Goal: Navigation & Orientation: Find specific page/section

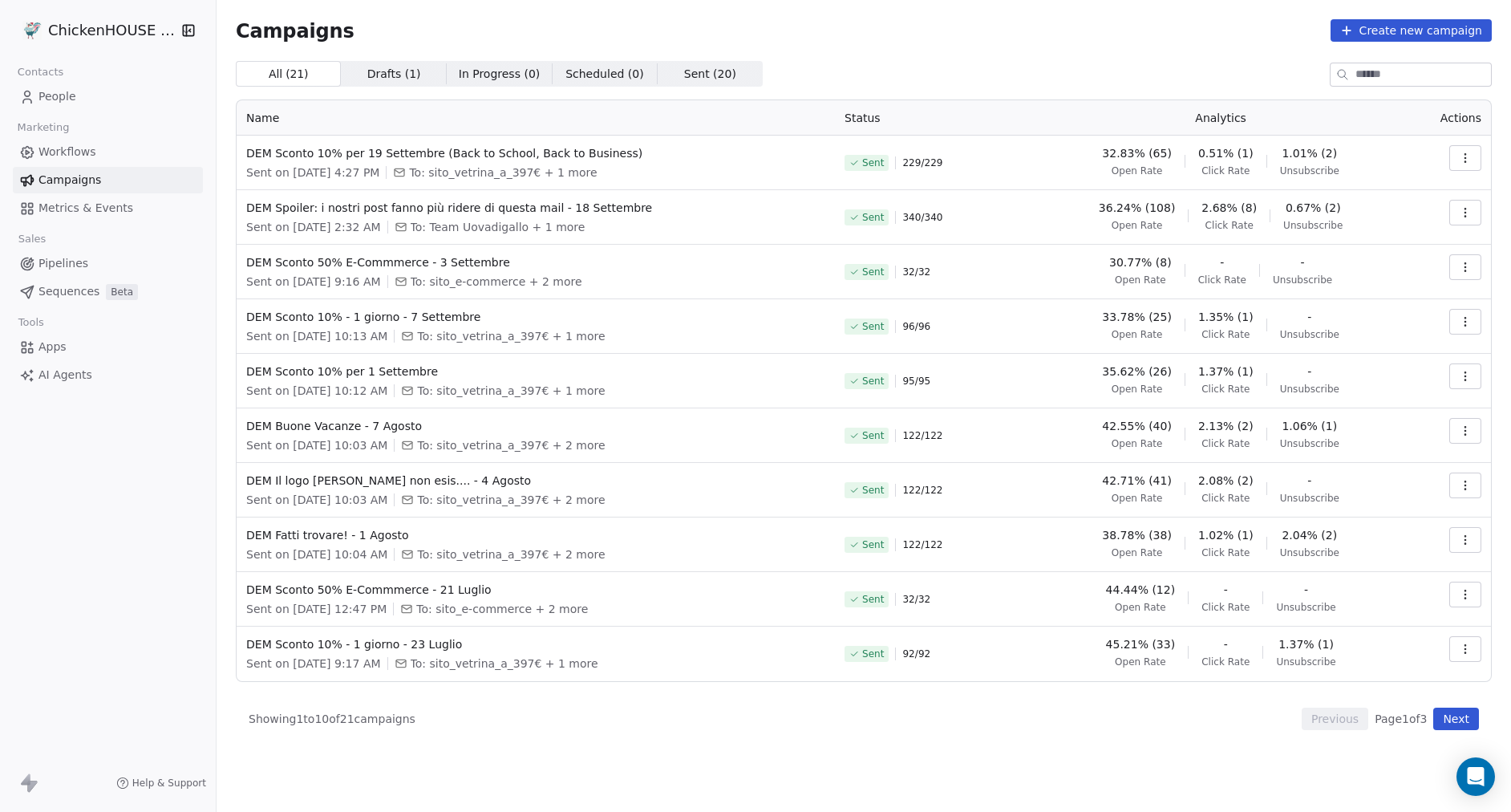
click at [80, 25] on html "ChickenHOUSE snc Contacts People Marketing Workflows Campaigns Metrics & Events…" at bounding box center [756, 466] width 1511 height 932
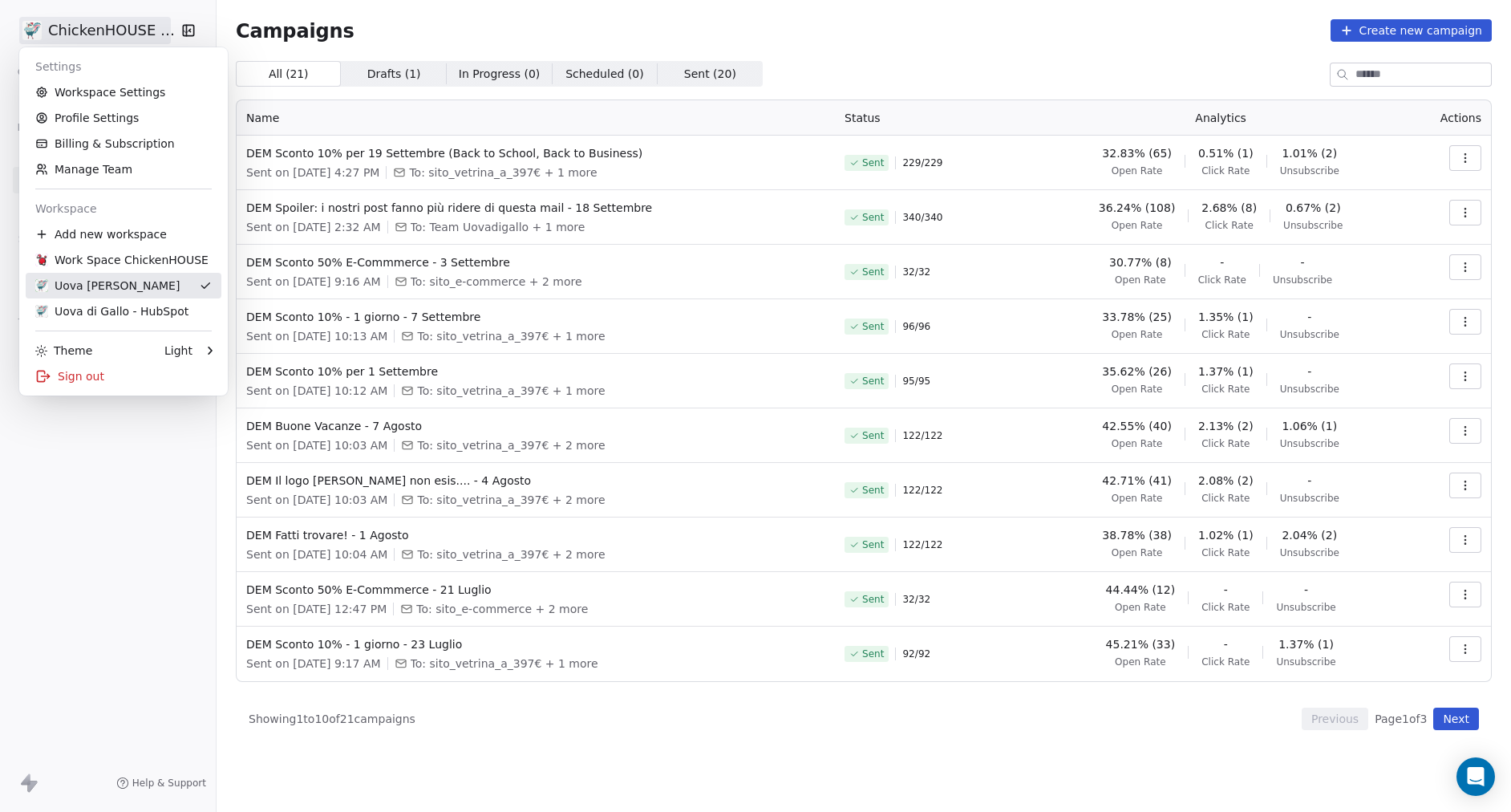
click at [84, 284] on div "Uova [PERSON_NAME]" at bounding box center [107, 285] width 145 height 16
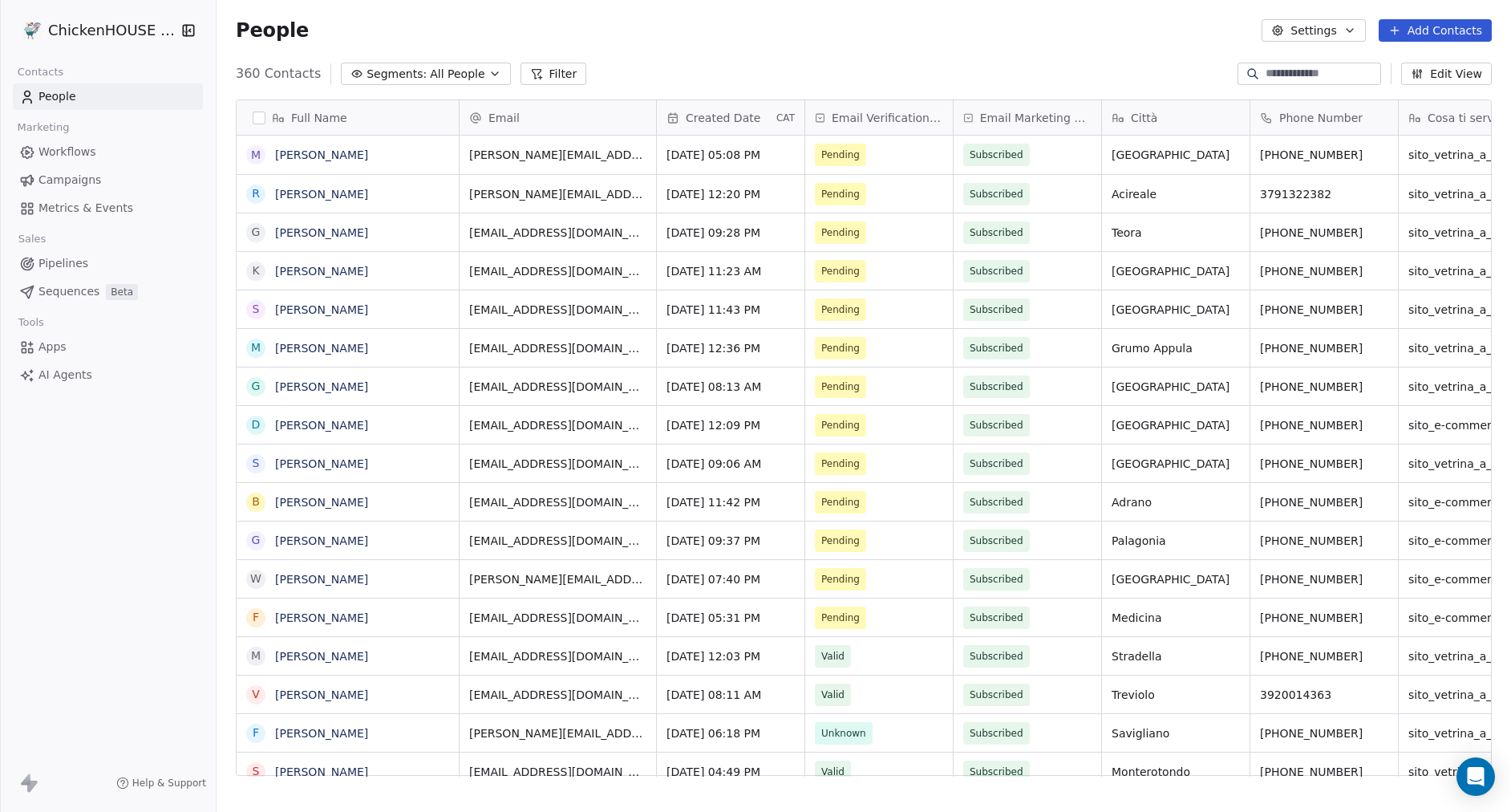
scroll to position [714, 1294]
click at [77, 152] on span "Workflows" at bounding box center [68, 152] width 58 height 17
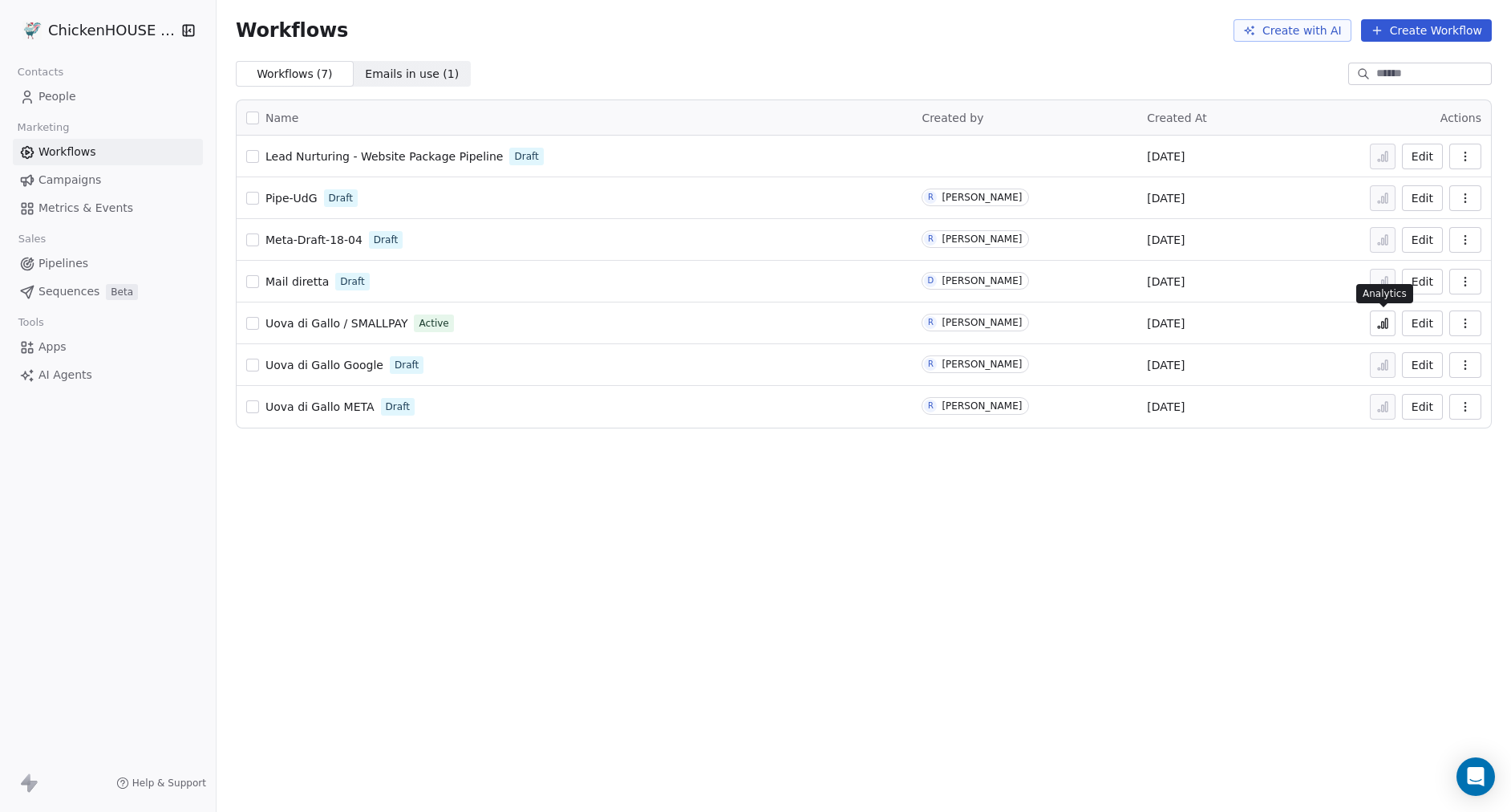
click at [1380, 329] on icon at bounding box center [1382, 323] width 13 height 13
click at [393, 157] on span "Lead Nurturing - Website Package Pipeline" at bounding box center [384, 156] width 238 height 13
